Goal: Task Accomplishment & Management: Use online tool/utility

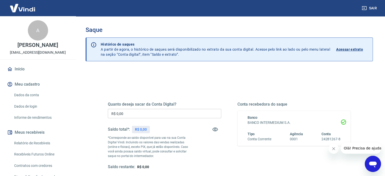
click at [333, 149] on icon "Fechar mensagem da empresa" at bounding box center [333, 148] width 4 height 4
click at [187, 75] on div "Quanto deseja sacar da Conta Digital? R$ 0,00 ​ Saldo total*: R$ 0,00 *Correspo…" at bounding box center [228, 159] width 287 height 181
click at [144, 110] on input "R$ 0,00" at bounding box center [164, 113] width 113 height 9
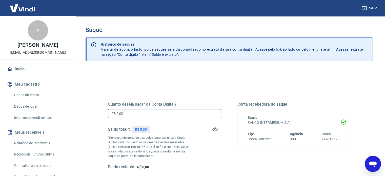
click at [144, 110] on input "R$ 0,00" at bounding box center [164, 113] width 113 height 9
click at [139, 89] on div "Quanto deseja sacar da Conta Digital? R$ 0,00 ​ Saldo total*: R$ 0,00 *Correspo…" at bounding box center [229, 138] width 255 height 118
click at [134, 95] on div "Quanto deseja sacar da Conta Digital? R$ 0,00 ​ Saldo total*: R$ 0,00 *Correspo…" at bounding box center [229, 140] width 243 height 101
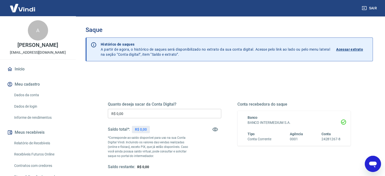
click at [142, 116] on input "R$ 0,00" at bounding box center [164, 113] width 113 height 9
click at [132, 99] on div "Quanto deseja sacar da Conta Digital? R$ 0,00 ​ Saldo total*: R$ 0,00 *Correspo…" at bounding box center [229, 140] width 243 height 101
click at [147, 71] on div "Quanto deseja sacar da Conta Digital? R$ 0,00 ​ Saldo total*: R$ 0,00 *Correspo…" at bounding box center [228, 159] width 287 height 181
